Goal: Task Accomplishment & Management: Manage account settings

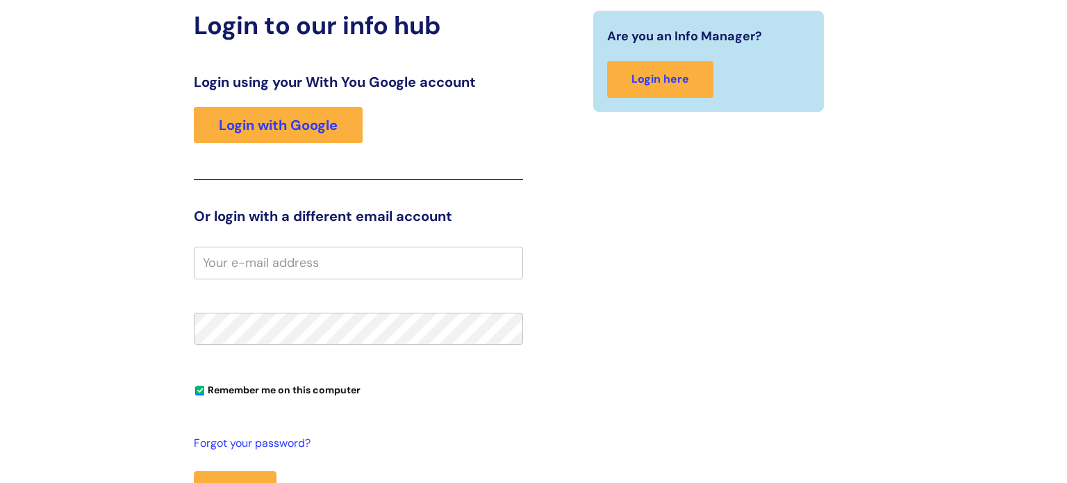
scroll to position [140, 0]
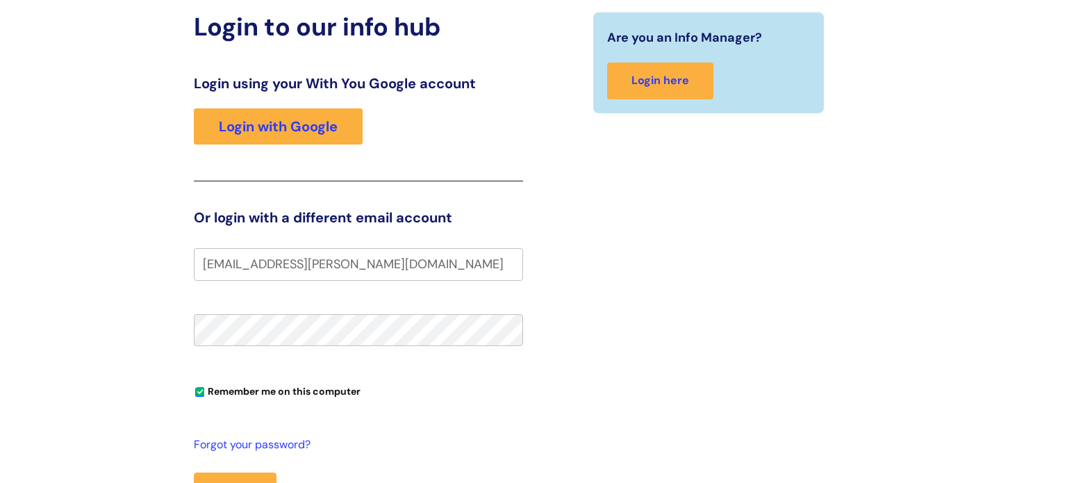
type input "[EMAIL_ADDRESS][PERSON_NAME][DOMAIN_NAME]"
click at [194, 472] on button "Login" at bounding box center [235, 492] width 83 height 40
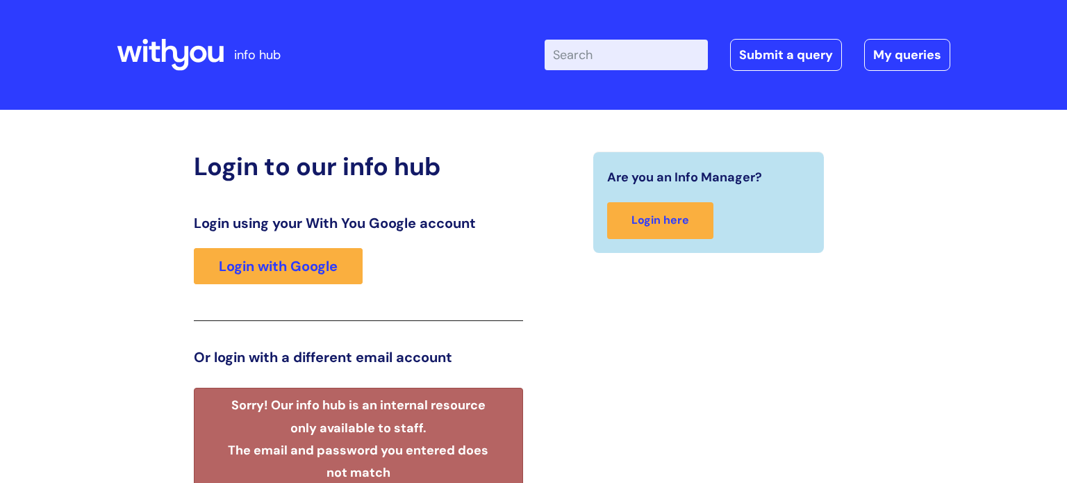
scroll to position [279, 0]
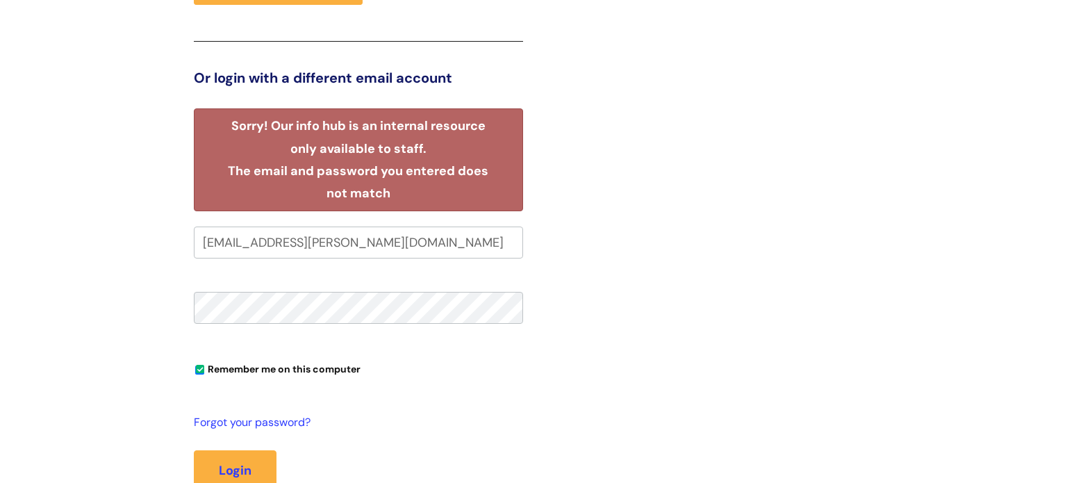
click at [194, 450] on button "Login" at bounding box center [235, 470] width 83 height 40
